Goal: Find contact information: Obtain details needed to contact an individual or organization

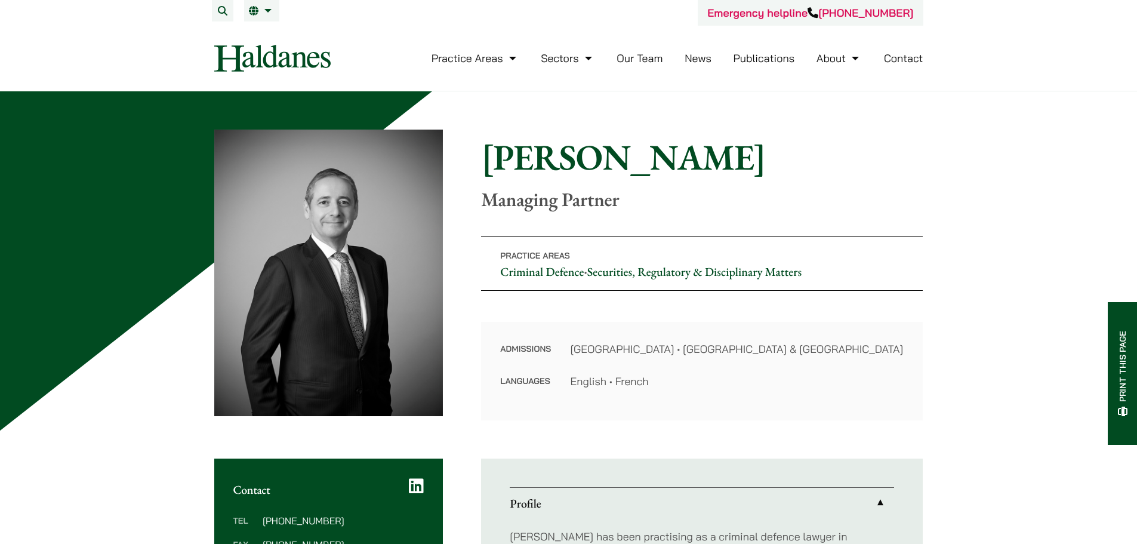
drag, startPoint x: 405, startPoint y: 481, endPoint x: 414, endPoint y: 482, distance: 9.0
click at [405, 481] on div "Contact" at bounding box center [328, 477] width 229 height 38
click at [414, 483] on icon at bounding box center [416, 485] width 15 height 17
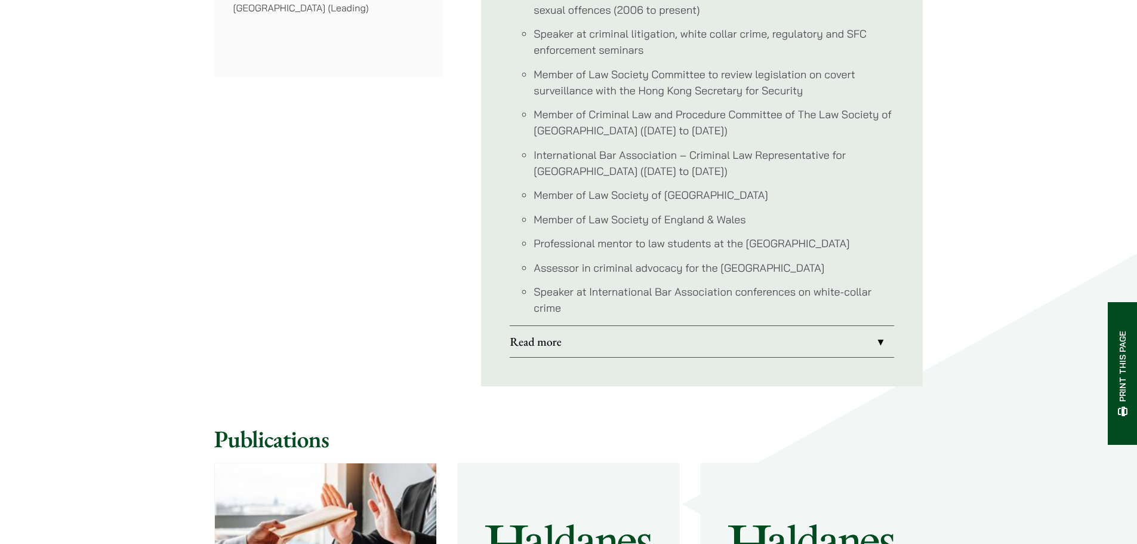
scroll to position [1194, 0]
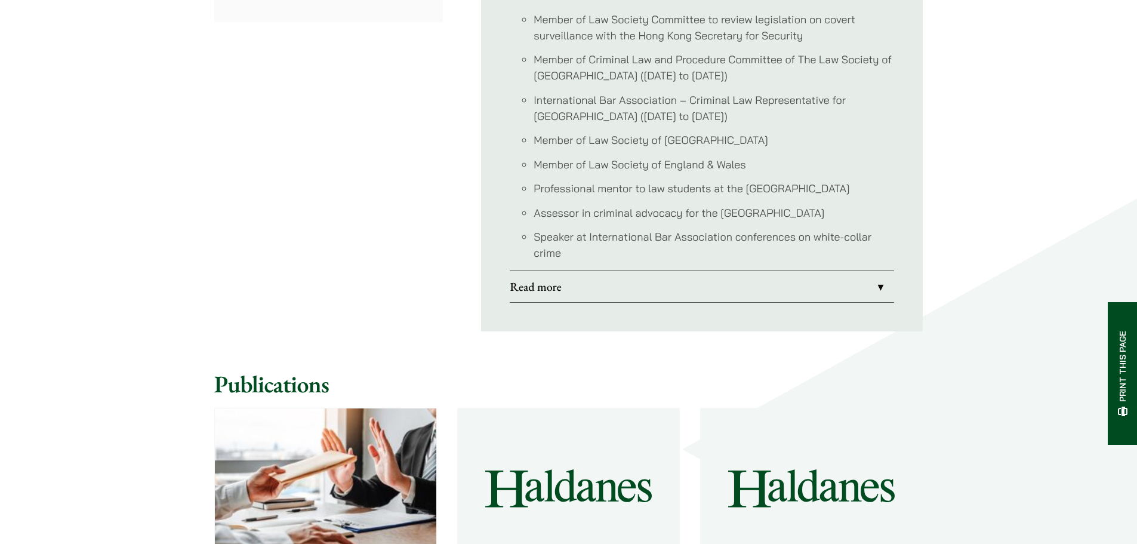
click at [534, 285] on link "Read more" at bounding box center [702, 286] width 384 height 31
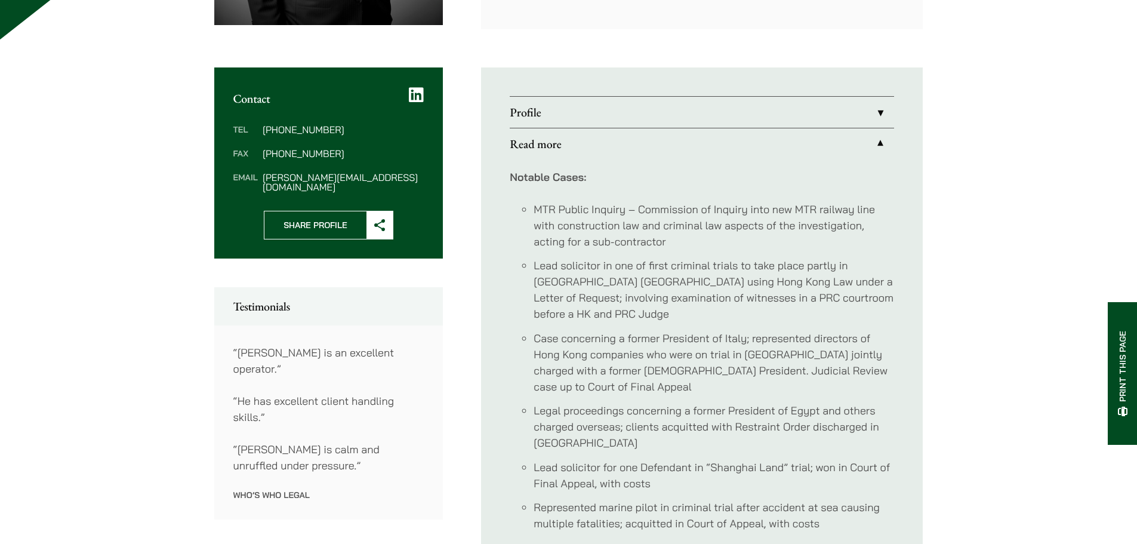
scroll to position [477, 0]
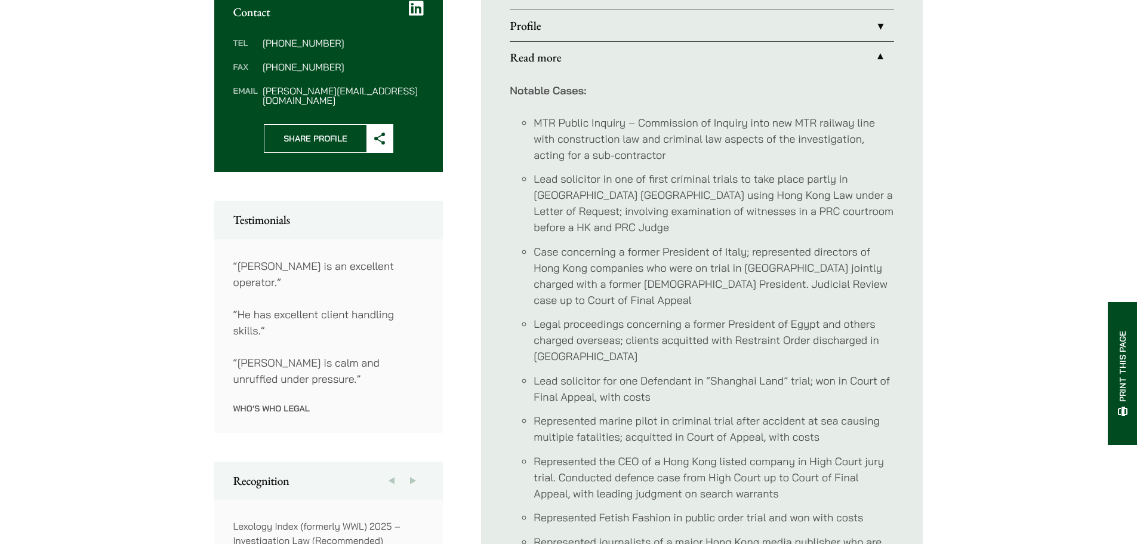
click at [571, 17] on link "Profile" at bounding box center [702, 25] width 384 height 31
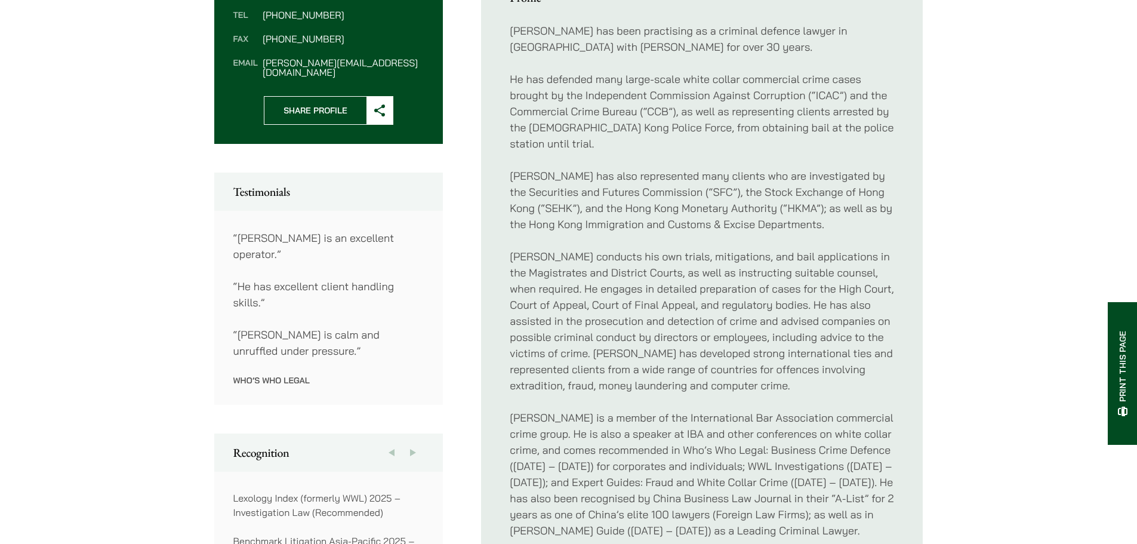
scroll to position [477, 0]
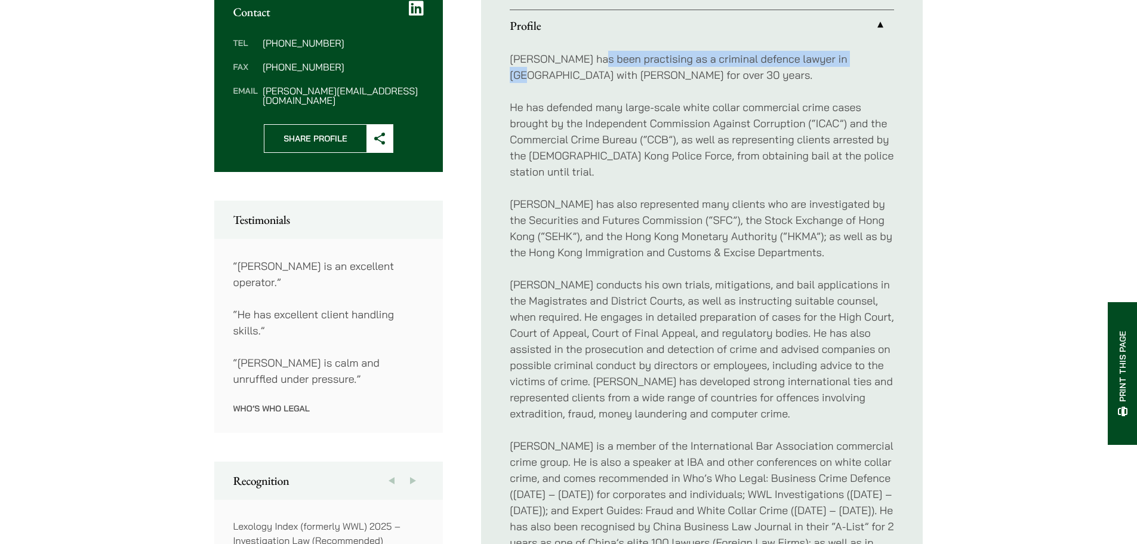
drag, startPoint x: 600, startPoint y: 58, endPoint x: 862, endPoint y: 56, distance: 262.6
click at [862, 56] on p "[PERSON_NAME] has been practising as a criminal defence lawyer in [GEOGRAPHIC_D…" at bounding box center [702, 67] width 384 height 32
copy p "practising as a criminal defence lawyer in [GEOGRAPHIC_DATA]"
click at [748, 138] on p "He has defended many large-scale white collar commercial crime cases brought by…" at bounding box center [702, 139] width 384 height 81
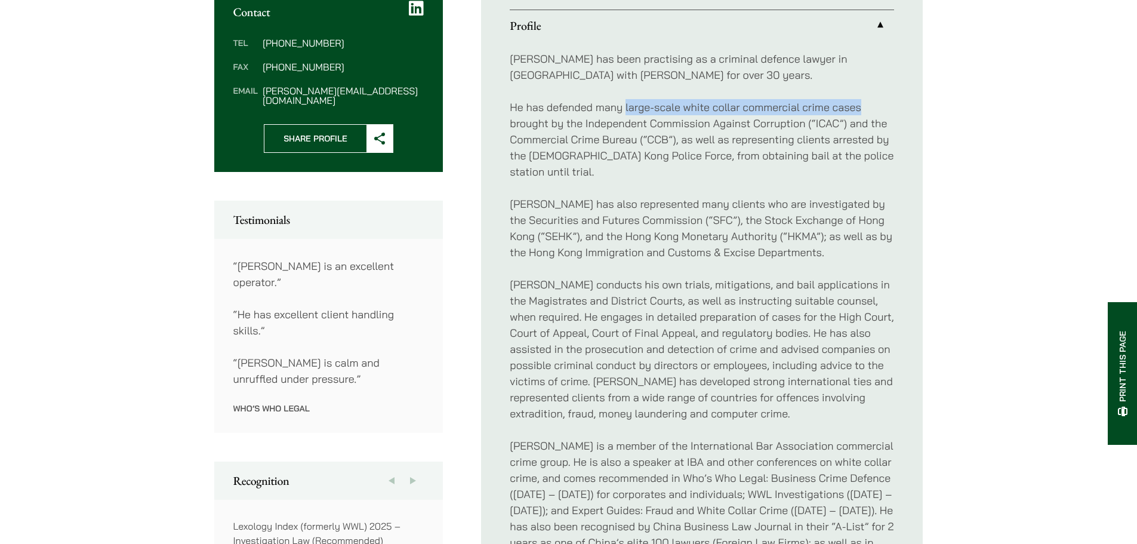
drag, startPoint x: 625, startPoint y: 106, endPoint x: 861, endPoint y: 101, distance: 236.4
click at [861, 101] on p "He has defended many large-scale white collar commercial crime cases brought by…" at bounding box center [702, 139] width 384 height 81
copy p "large-scale white collar commercial crime cases"
drag, startPoint x: 593, startPoint y: 181, endPoint x: 584, endPoint y: 147, distance: 34.4
click at [593, 196] on p "[PERSON_NAME] has also represented many clients who are investigated by the Sec…" at bounding box center [702, 228] width 384 height 64
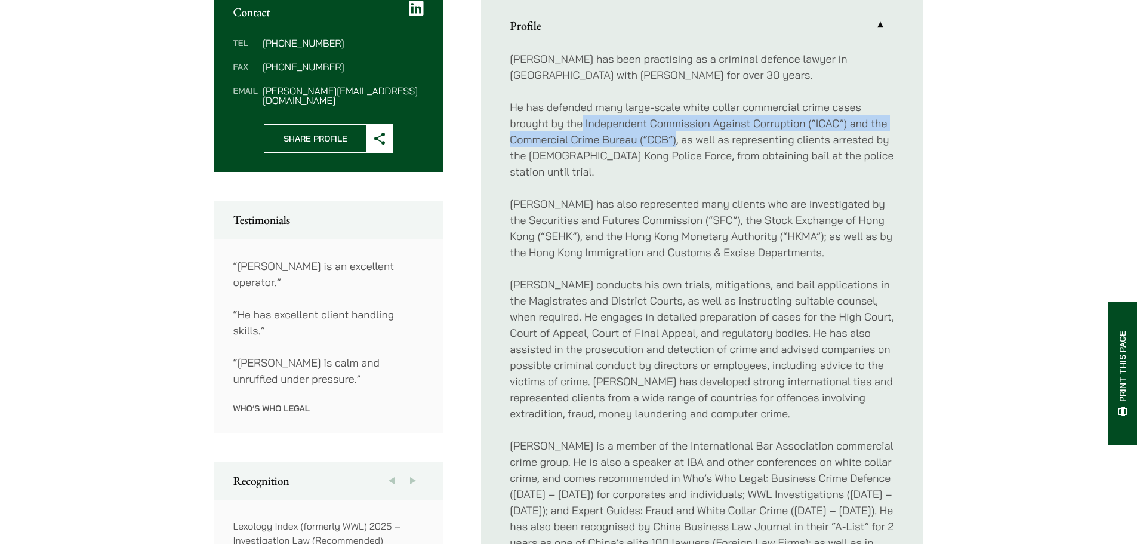
copy p "Independent Commission Against Corruption (“ICAC”) and the Commercial Crime Bur…"
drag, startPoint x: 584, startPoint y: 122, endPoint x: 645, endPoint y: 151, distance: 67.5
click at [645, 151] on p "He has defended many large-scale white collar commercial crime cases brought by…" at bounding box center [702, 139] width 384 height 81
copy p "Independent Commission Against Corruption (“ICAC”) and the Commercial Crime Bur…"
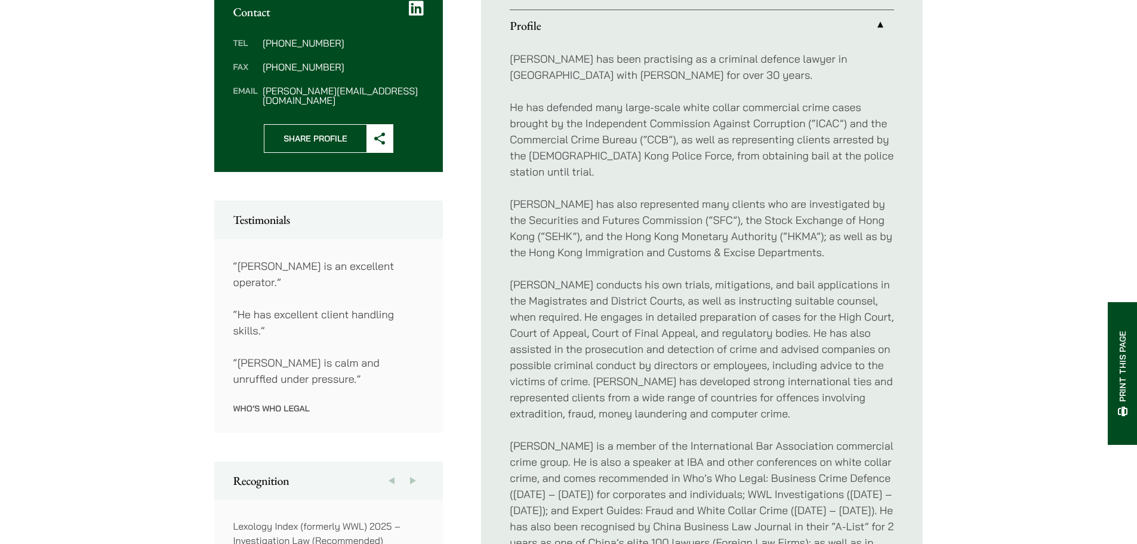
click at [125, 368] on div "Home » Lawyers » [PERSON_NAME] [PERSON_NAME] Managing Partner Practice Areas Cr…" at bounding box center [568, 515] width 1137 height 1802
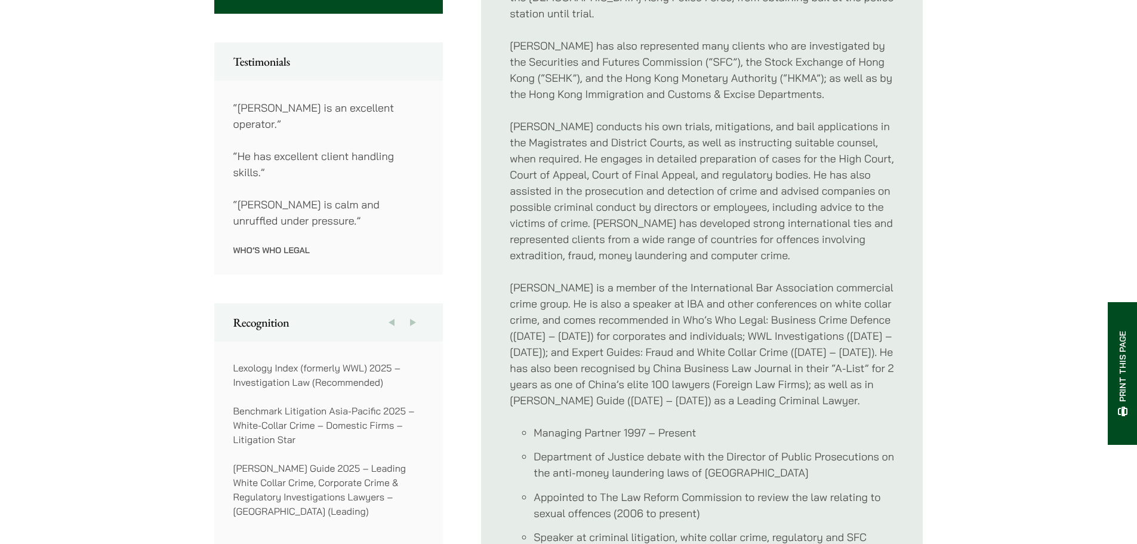
scroll to position [656, 0]
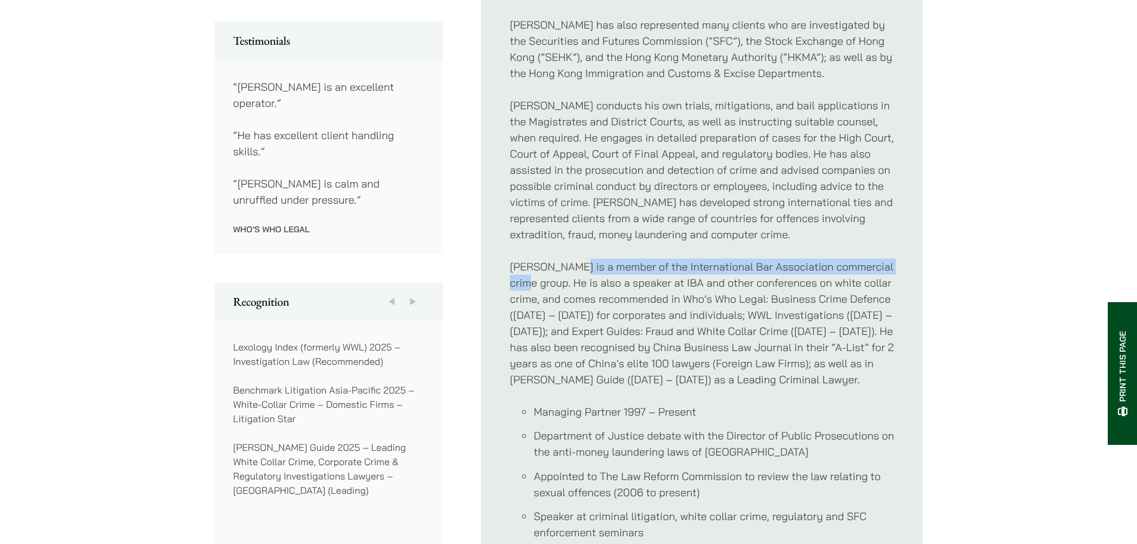
drag, startPoint x: 571, startPoint y: 250, endPoint x: 537, endPoint y: 266, distance: 37.4
click at [537, 266] on p "[PERSON_NAME] is a member of the International Bar Association commercial crime…" at bounding box center [702, 322] width 384 height 129
copy p "member of the International Bar Association commercial crime group"
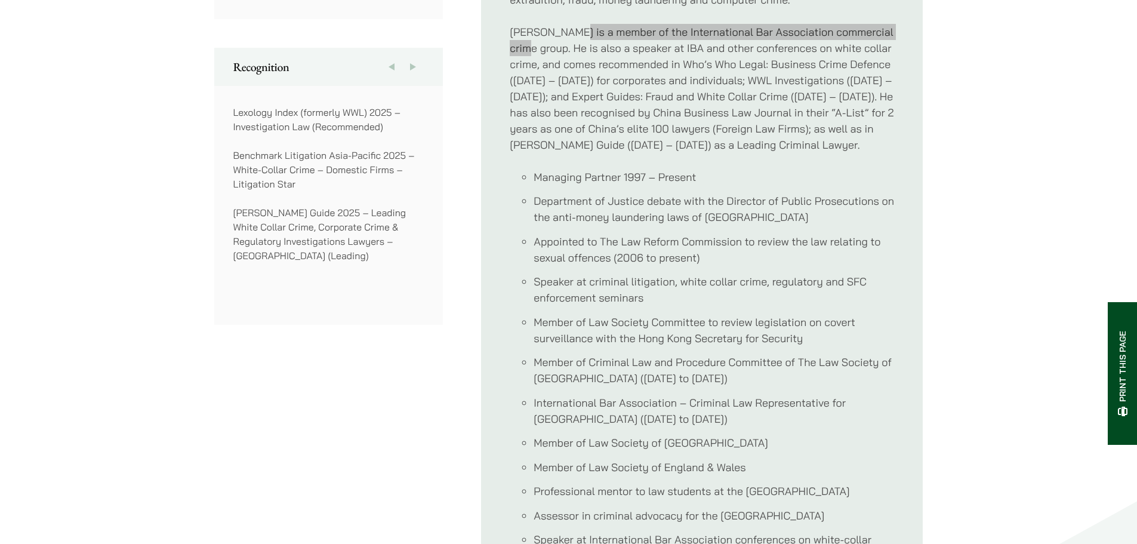
scroll to position [895, 0]
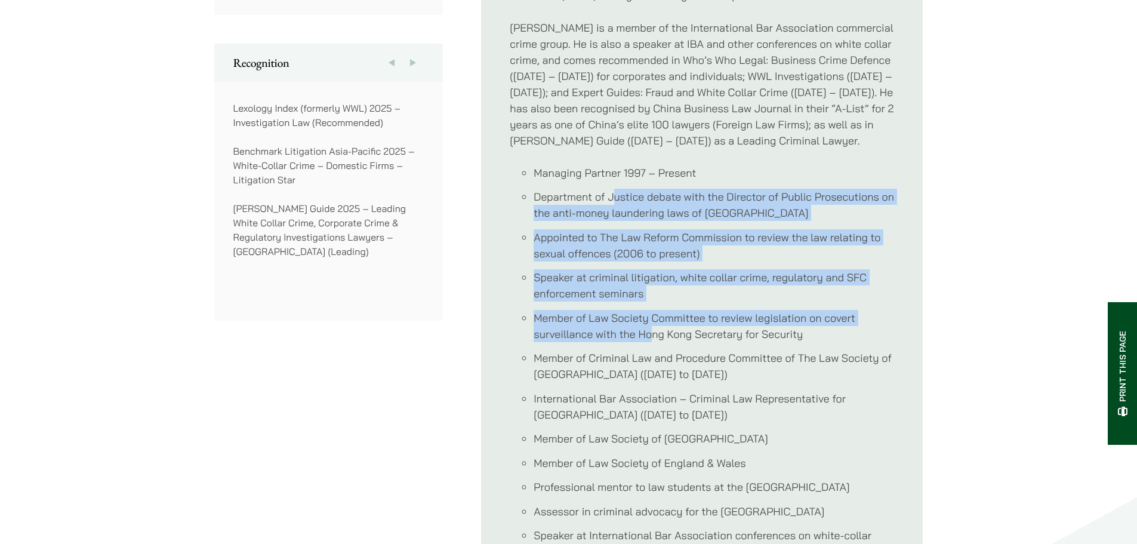
drag, startPoint x: 613, startPoint y: 171, endPoint x: 649, endPoint y: 321, distance: 154.7
click at [649, 321] on ul "Managing Partner 1997 – Present Department of Justice debate with the Director …" at bounding box center [702, 362] width 384 height 395
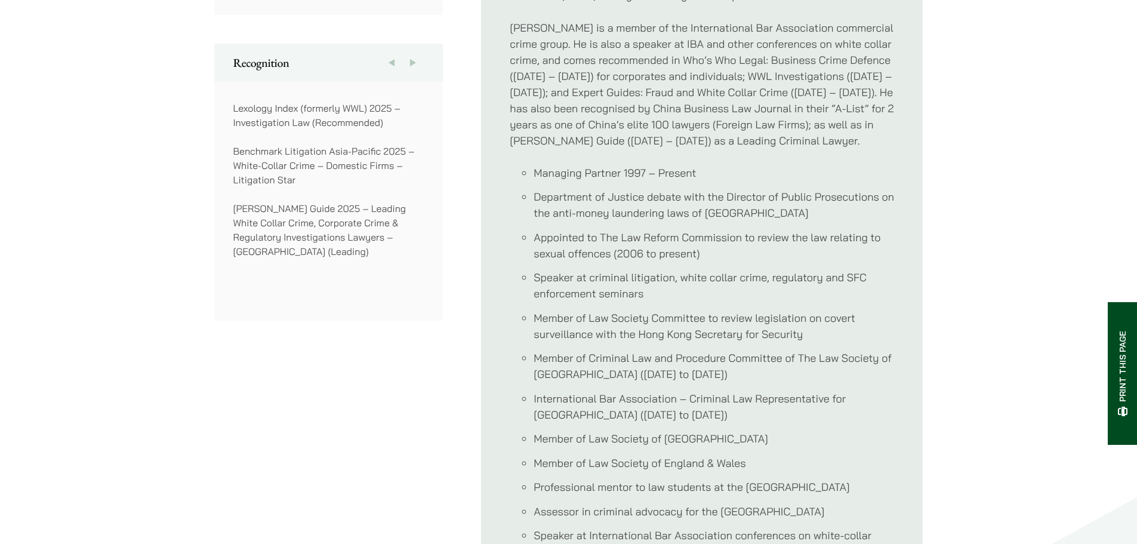
click at [593, 390] on li "International Bar Association – Criminal Law Representative for [GEOGRAPHIC_DAT…" at bounding box center [714, 406] width 360 height 32
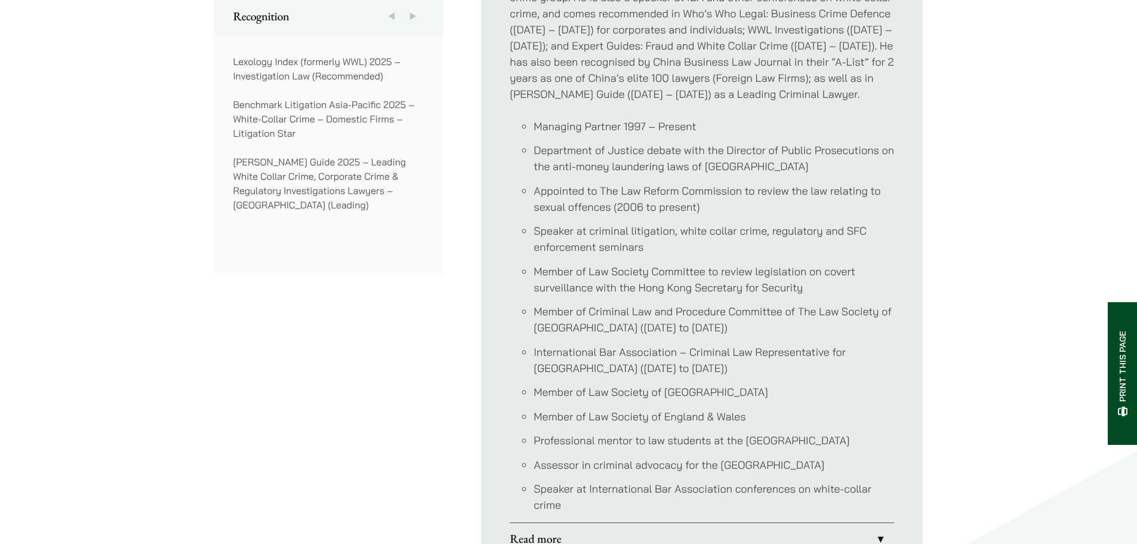
scroll to position [955, 0]
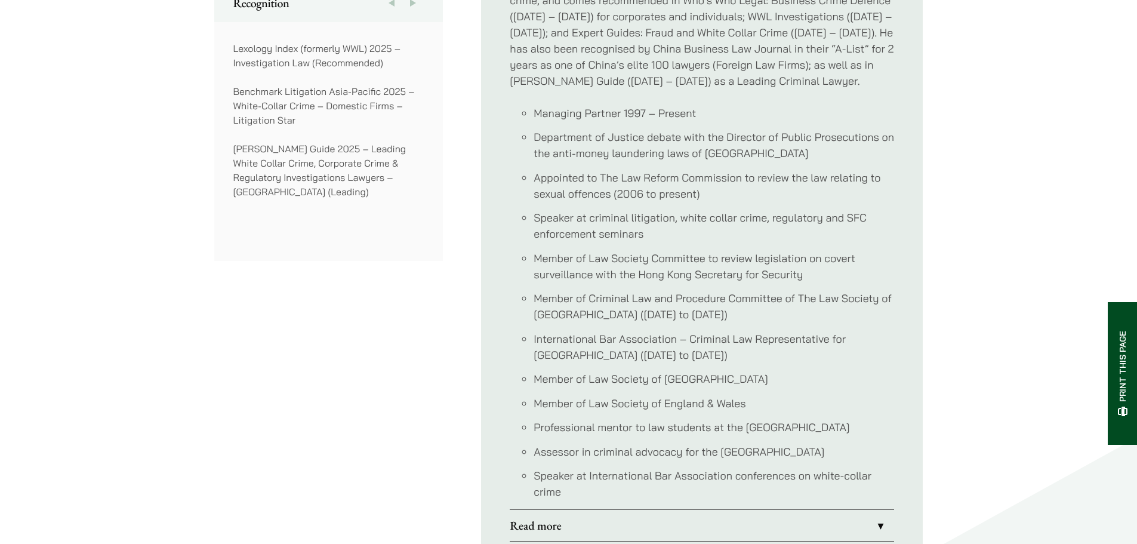
drag, startPoint x: 563, startPoint y: 429, endPoint x: 525, endPoint y: 403, distance: 46.5
click at [534, 419] on li "Professional mentor to law students at the [GEOGRAPHIC_DATA]" at bounding box center [714, 427] width 360 height 16
copy li "Professional mentor to law students at the [GEOGRAPHIC_DATA]"
drag, startPoint x: 538, startPoint y: 449, endPoint x: 682, endPoint y: 453, distance: 143.9
click at [682, 453] on li "Assessor in criminal advocacy for the [GEOGRAPHIC_DATA]" at bounding box center [714, 451] width 360 height 16
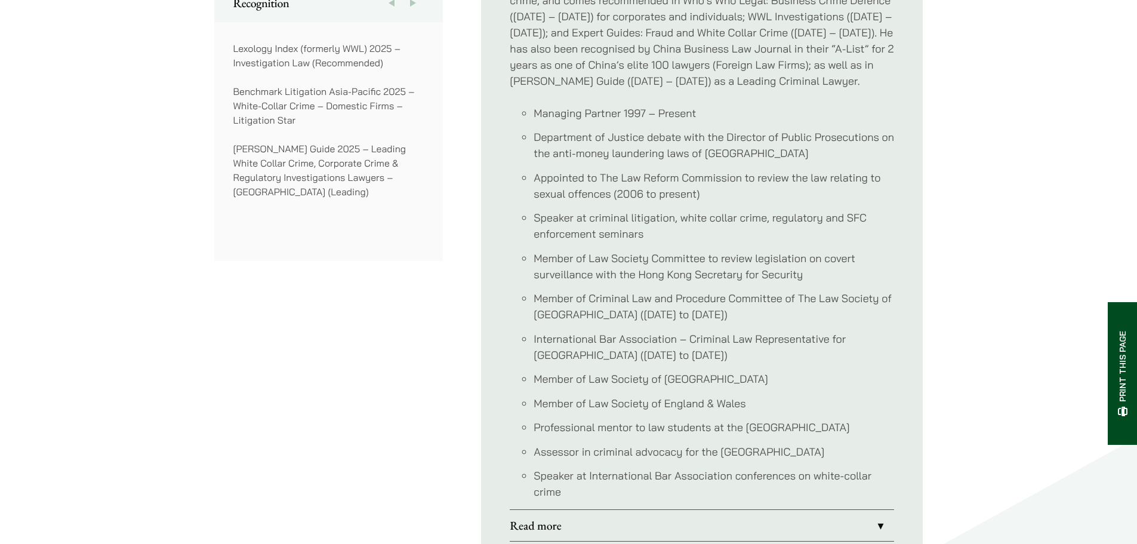
click at [685, 454] on li "Assessor in criminal advocacy for the [GEOGRAPHIC_DATA]" at bounding box center [714, 451] width 360 height 16
drag, startPoint x: 718, startPoint y: 451, endPoint x: 532, endPoint y: 444, distance: 185.7
click at [532, 444] on ul "Managing Partner 1997 – Present Department of Justice debate with the Director …" at bounding box center [702, 302] width 384 height 395
copy li "Assessor in criminal advocacy for the"
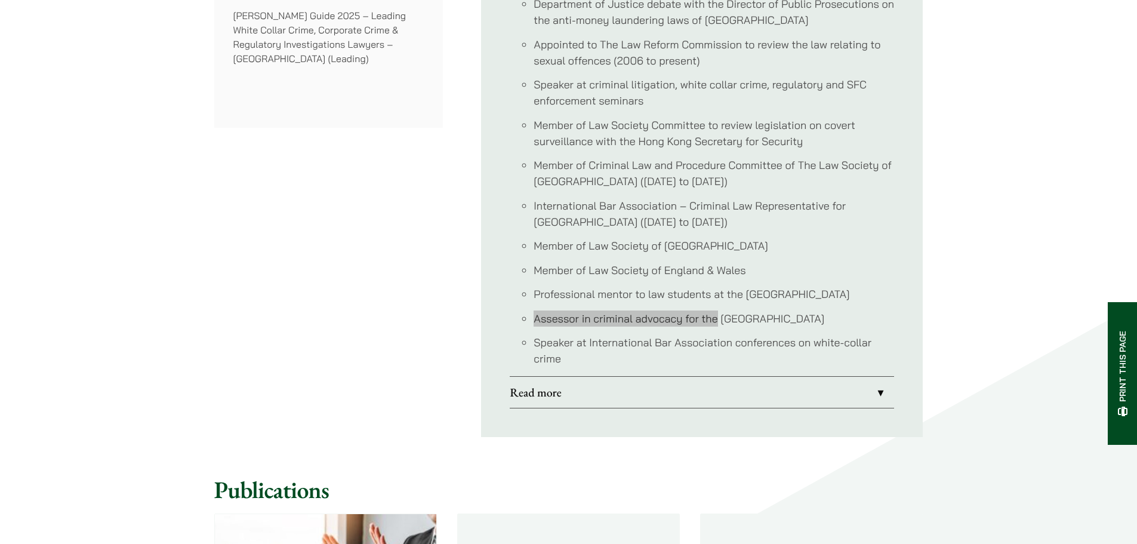
scroll to position [1134, 0]
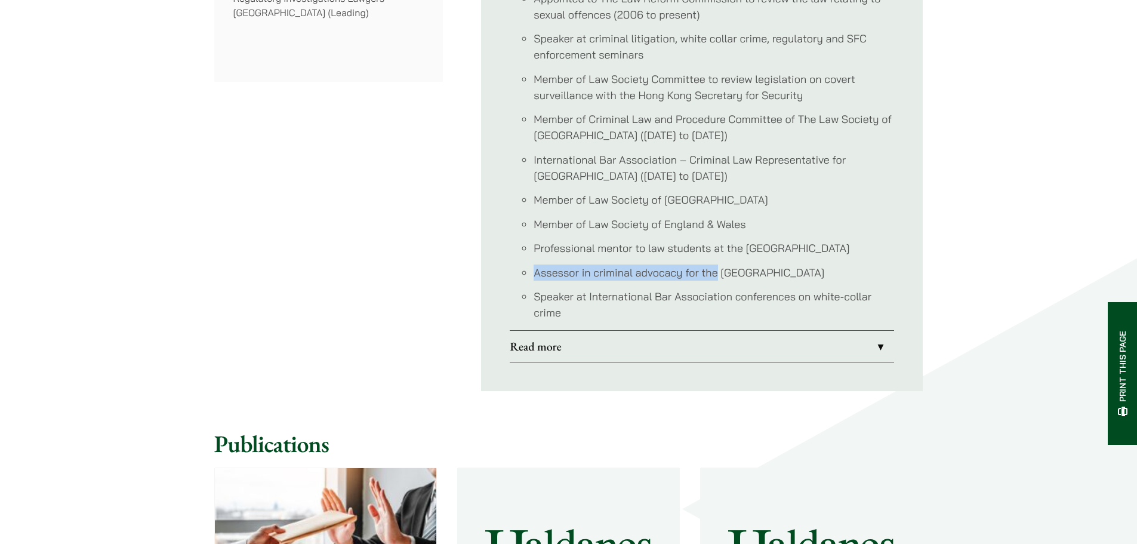
click at [560, 356] on link "Read more" at bounding box center [702, 346] width 384 height 31
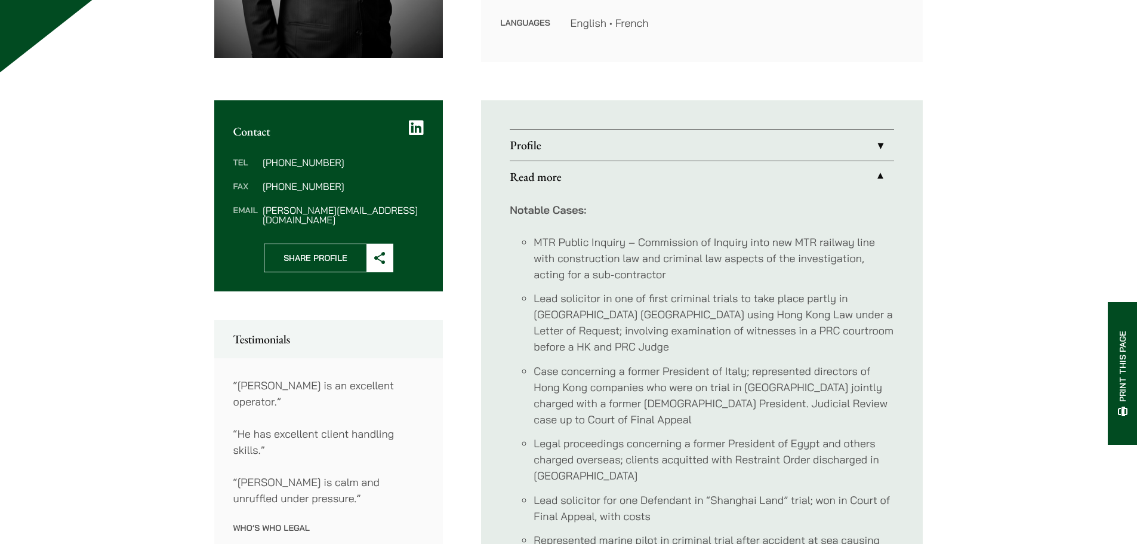
scroll to position [298, 0]
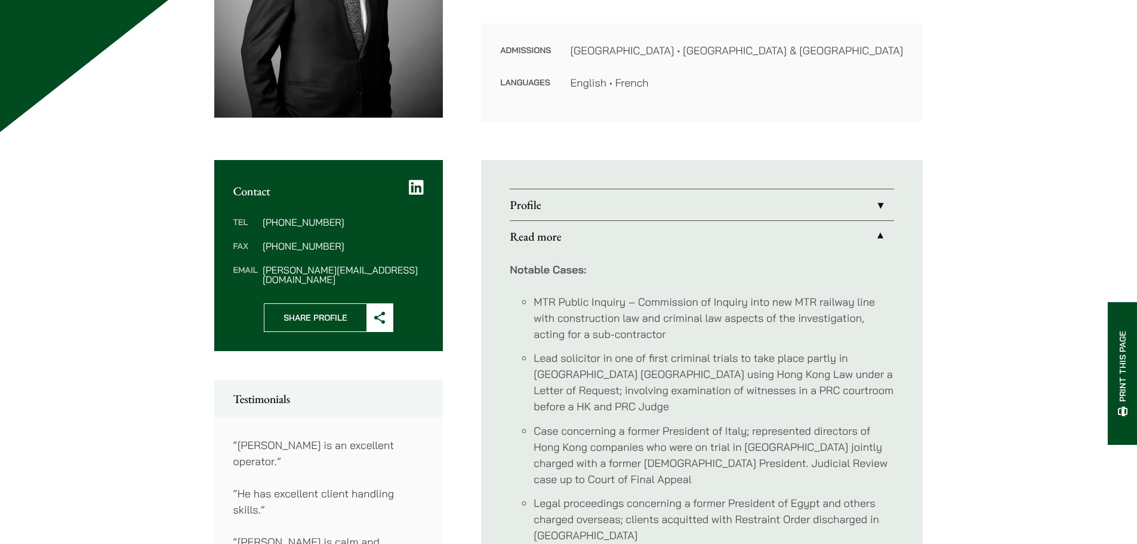
click at [563, 231] on link "Read more" at bounding box center [702, 236] width 384 height 31
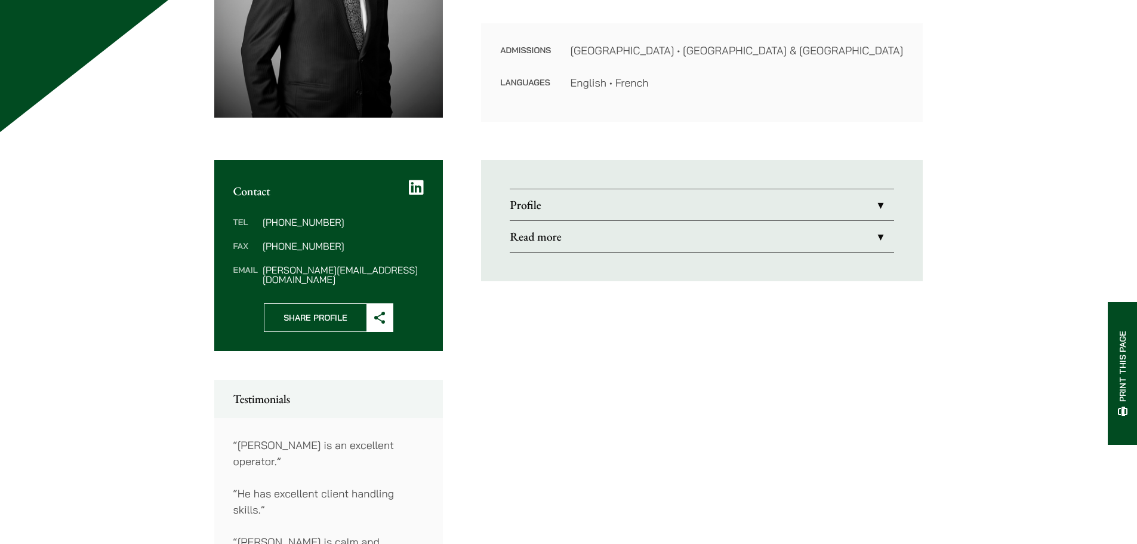
click at [554, 371] on div "Profile [PERSON_NAME] has been practising as a criminal defence lawyer in [GEOG…" at bounding box center [702, 538] width 442 height 757
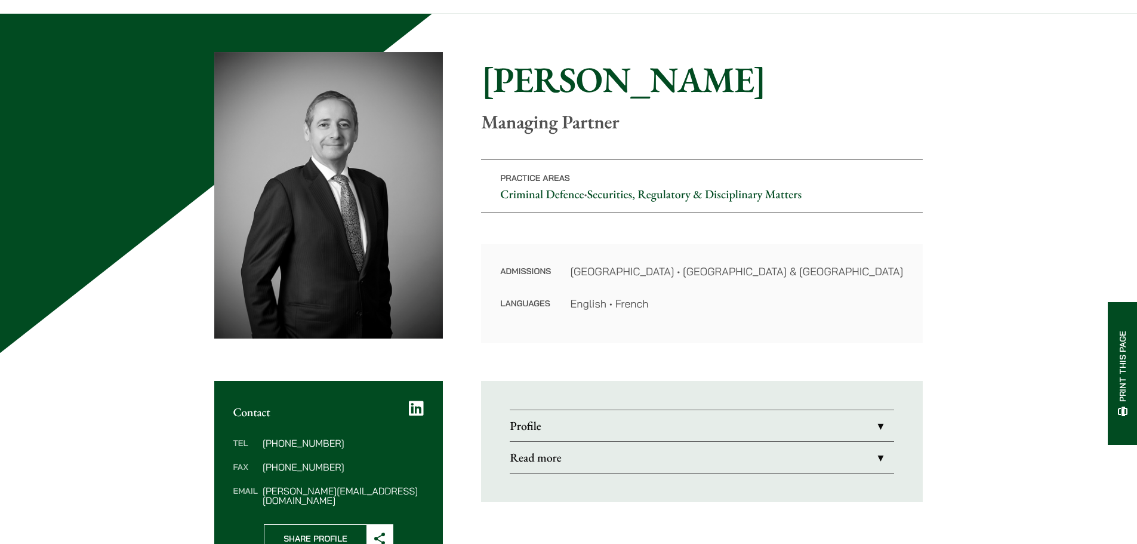
scroll to position [239, 0]
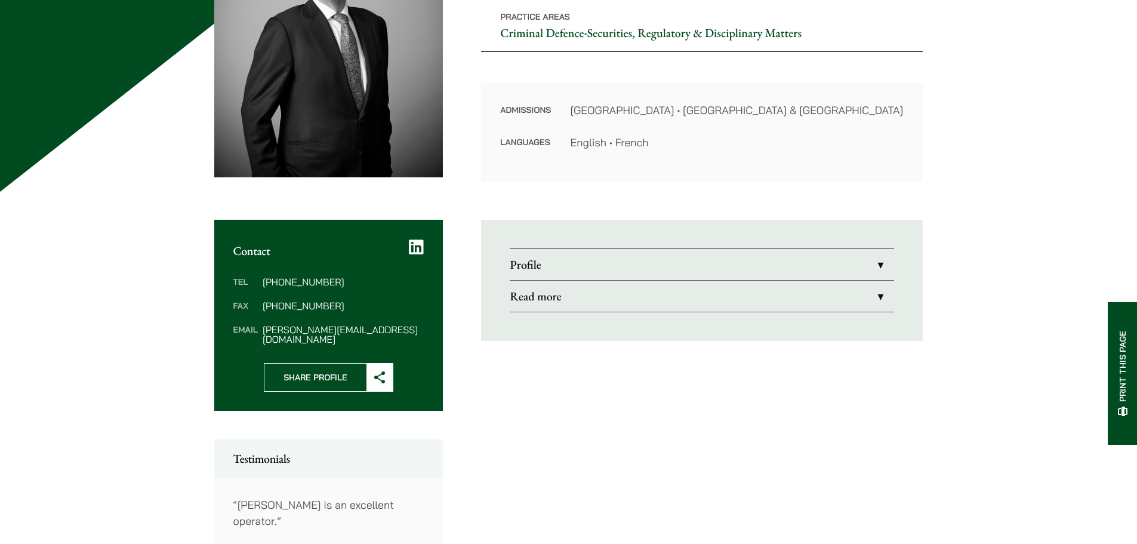
click at [386, 371] on icon at bounding box center [380, 377] width 12 height 12
click at [399, 316] on dl "Tel [PHONE_NUMBER] Fax [PHONE_NUMBER] Email [PERSON_NAME][EMAIL_ADDRESS][DOMAIN…" at bounding box center [328, 310] width 191 height 67
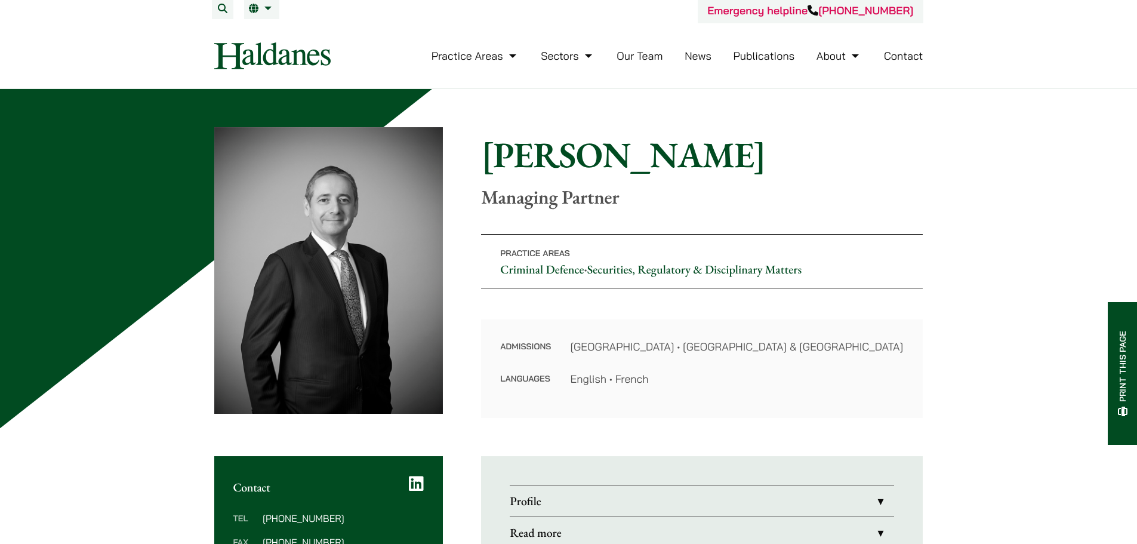
scroll to position [0, 0]
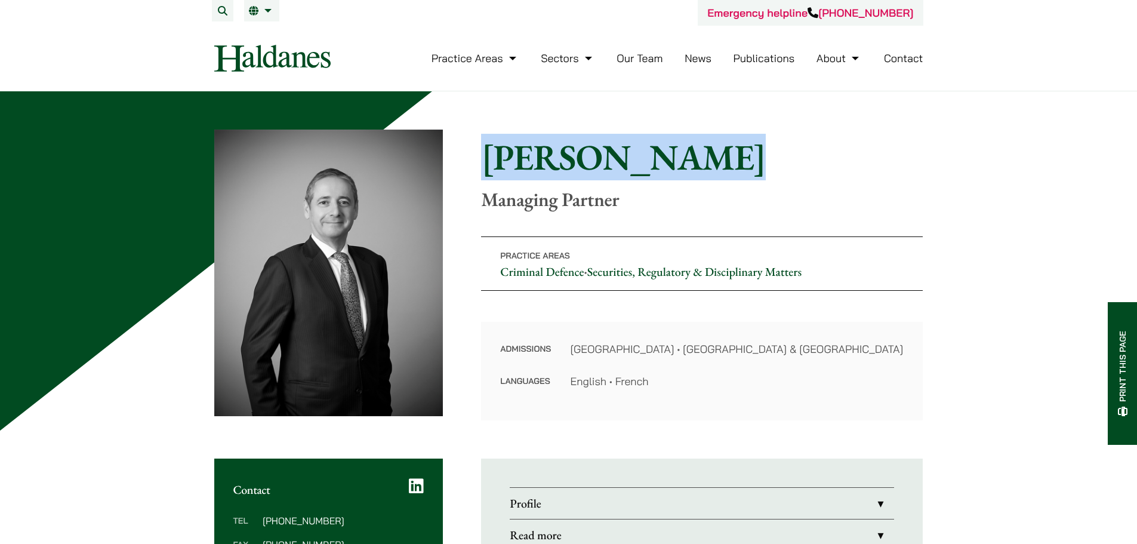
drag, startPoint x: 490, startPoint y: 153, endPoint x: 742, endPoint y: 160, distance: 252.5
click at [742, 160] on h1 "[PERSON_NAME]" at bounding box center [702, 156] width 442 height 43
copy h1 "[PERSON_NAME]"
click at [642, 56] on link "Our Team" at bounding box center [639, 58] width 46 height 14
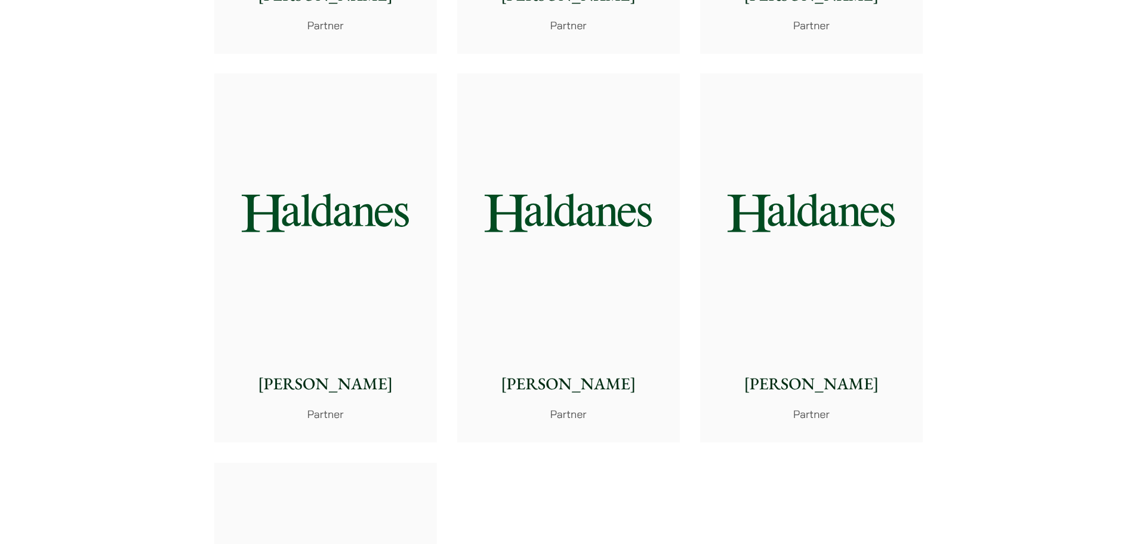
scroll to position [5611, 0]
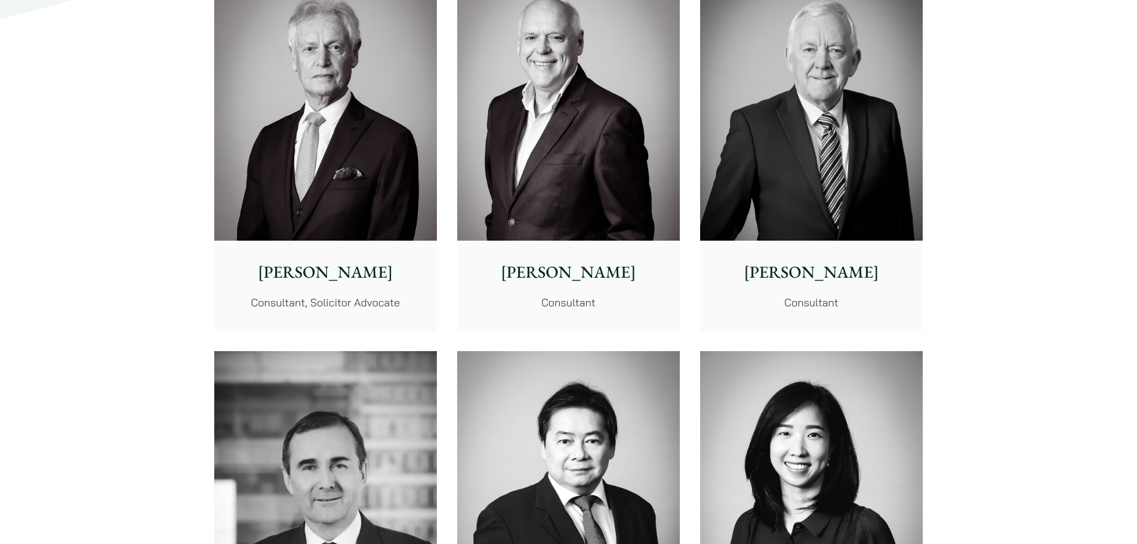
click at [380, 162] on img at bounding box center [325, 101] width 223 height 279
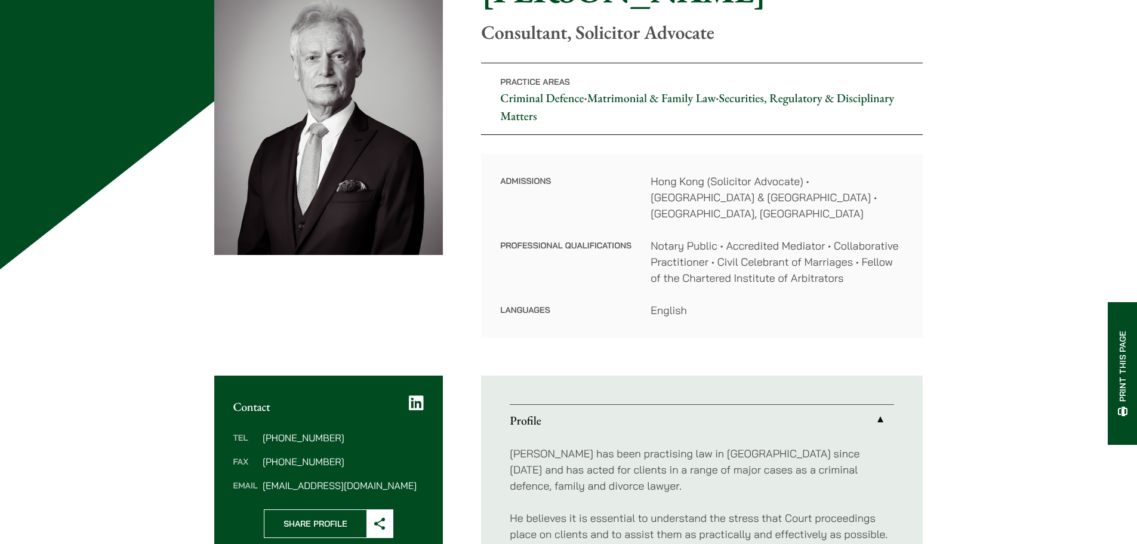
scroll to position [119, 0]
